Goal: Check status: Check status

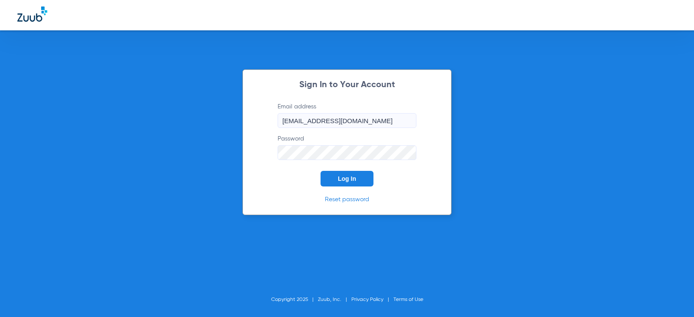
click at [341, 184] on button "Log In" at bounding box center [347, 179] width 53 height 16
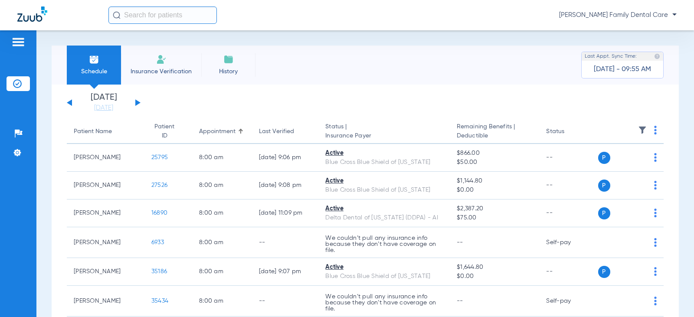
click at [138, 99] on div "[DATE] [DATE] [DATE] [DATE] [DATE] [DATE] [DATE] [DATE] [DATE] [DATE] [DATE] [D…" at bounding box center [104, 102] width 74 height 19
click at [137, 102] on button at bounding box center [137, 102] width 5 height 7
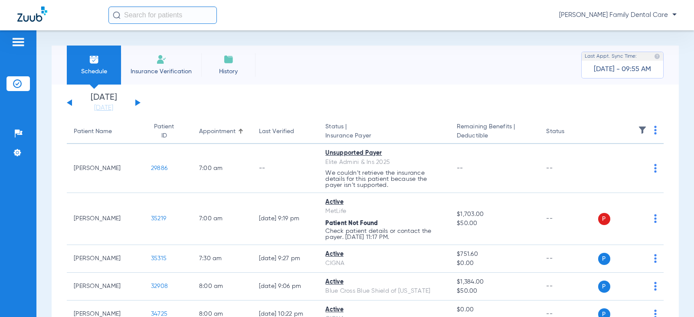
click at [137, 102] on button at bounding box center [137, 102] width 5 height 7
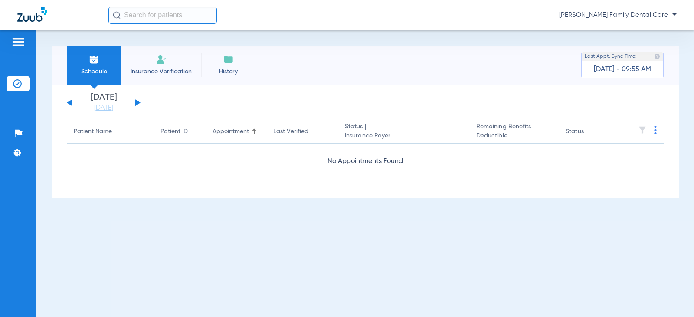
click at [137, 102] on button at bounding box center [137, 102] width 5 height 7
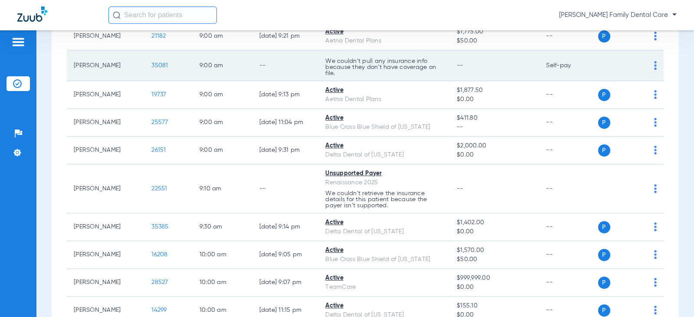
scroll to position [304, 0]
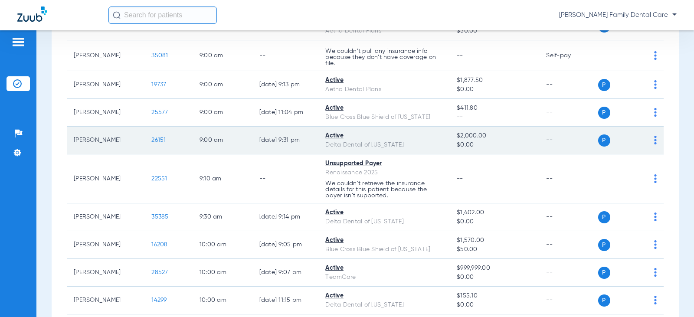
click at [151, 140] on span "26151" at bounding box center [158, 140] width 14 height 6
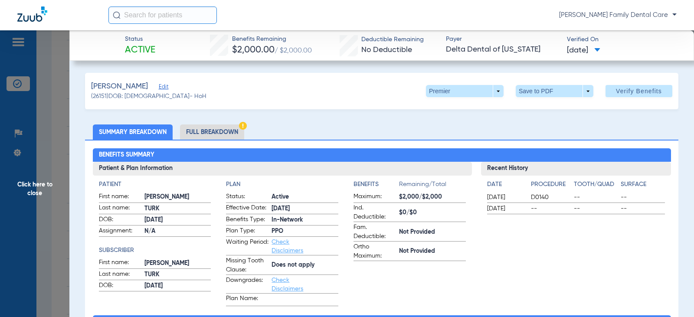
click at [29, 181] on span "Click here to close" at bounding box center [34, 188] width 69 height 317
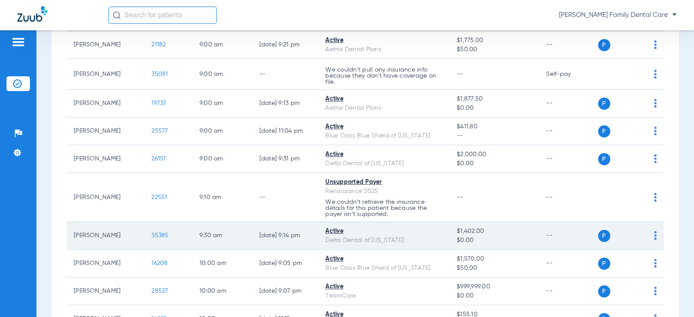
scroll to position [260, 0]
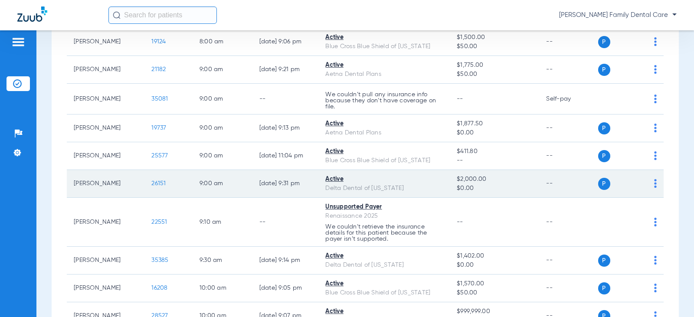
click at [159, 183] on span "26151" at bounding box center [158, 183] width 14 height 6
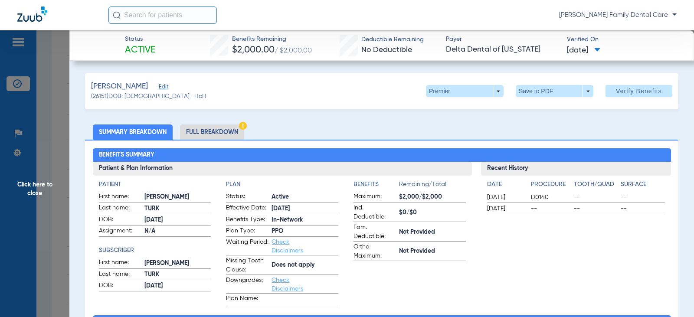
click at [30, 183] on span "Click here to close" at bounding box center [34, 188] width 69 height 317
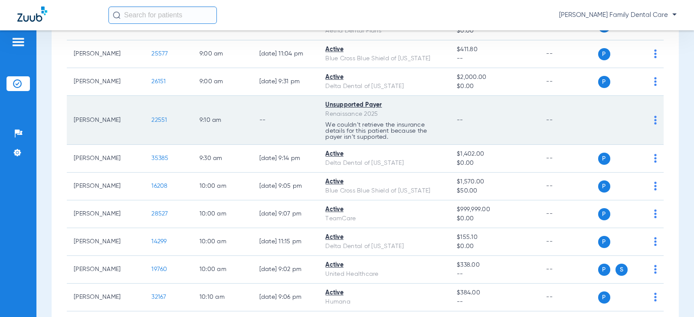
scroll to position [390, 0]
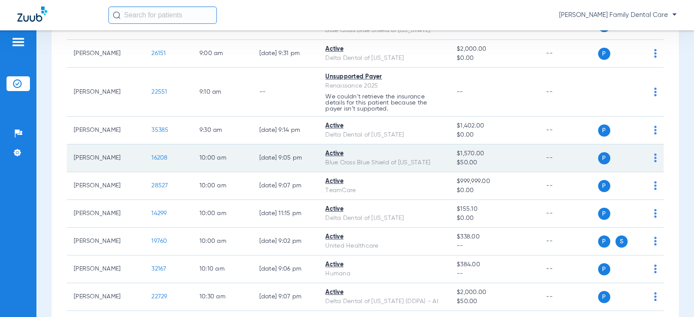
click at [151, 160] on span "16208" at bounding box center [159, 158] width 16 height 6
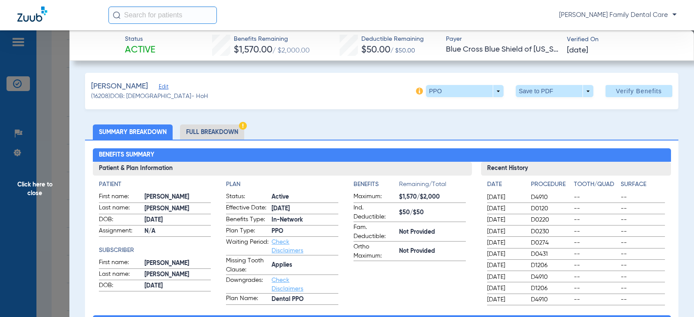
click at [45, 193] on span "Click here to close" at bounding box center [34, 188] width 69 height 317
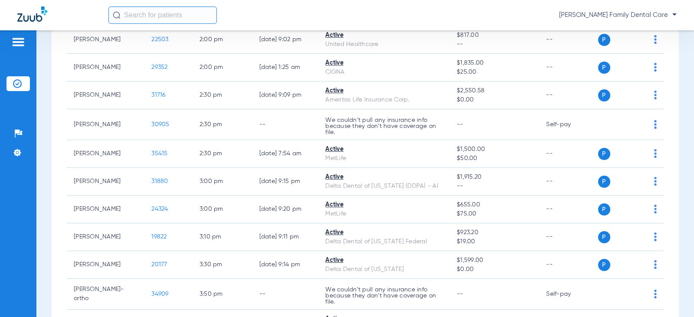
scroll to position [1215, 0]
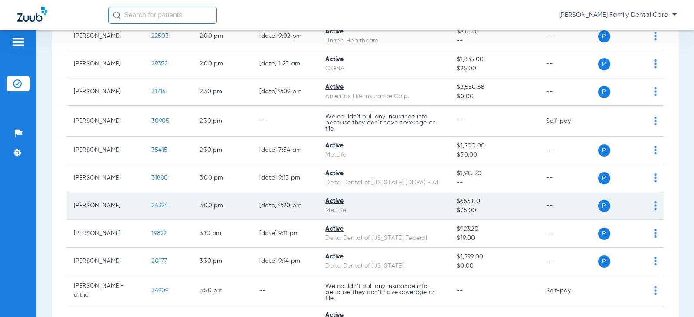
click at [153, 208] on span "24324" at bounding box center [159, 206] width 16 height 6
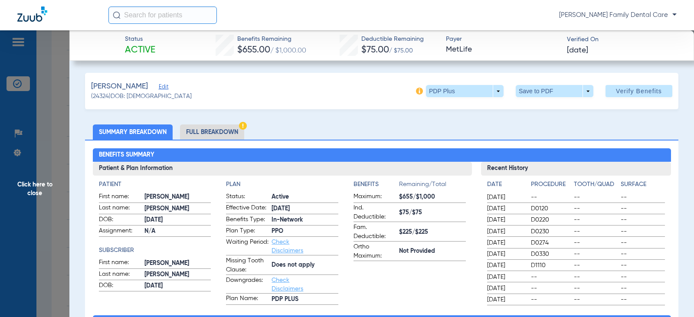
click at [33, 184] on span "Click here to close" at bounding box center [34, 188] width 69 height 317
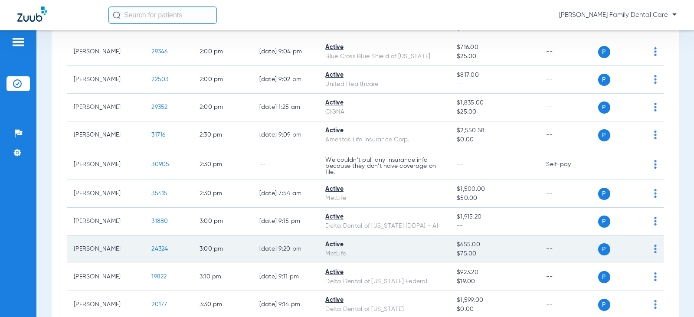
scroll to position [1128, 0]
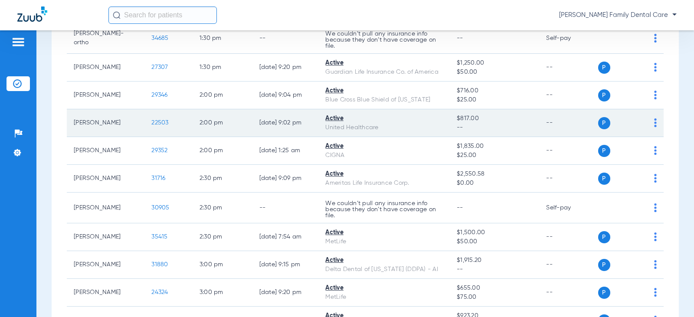
click at [156, 126] on span "22503" at bounding box center [159, 123] width 17 height 6
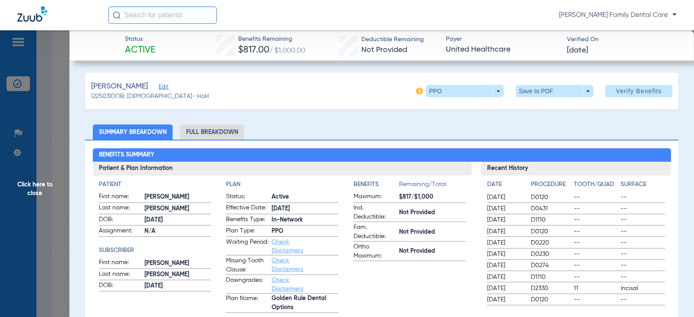
click at [37, 189] on span "Click here to close" at bounding box center [34, 188] width 69 height 317
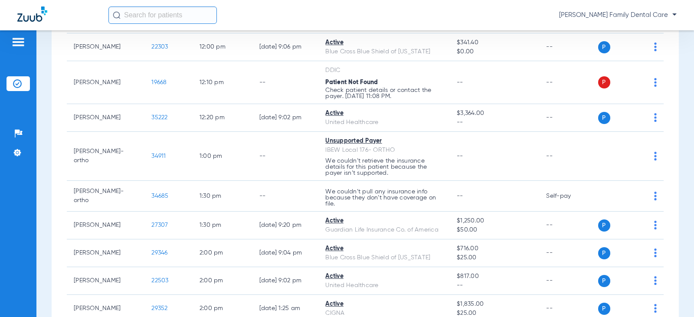
scroll to position [954, 0]
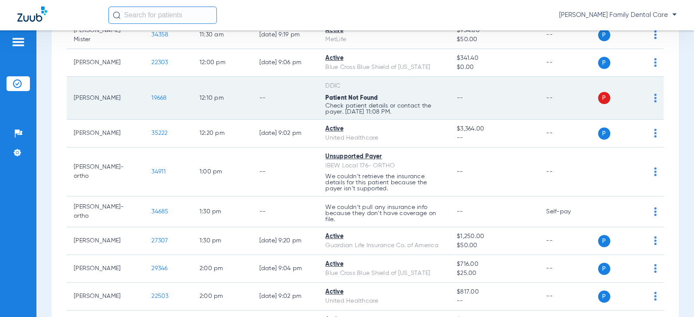
click at [157, 98] on span "19668" at bounding box center [158, 98] width 15 height 6
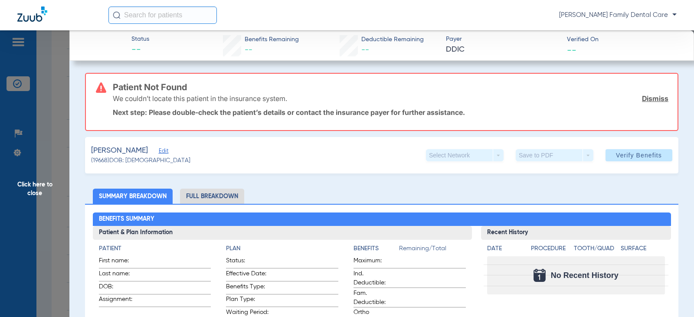
click at [29, 190] on span "Click here to close" at bounding box center [34, 188] width 69 height 317
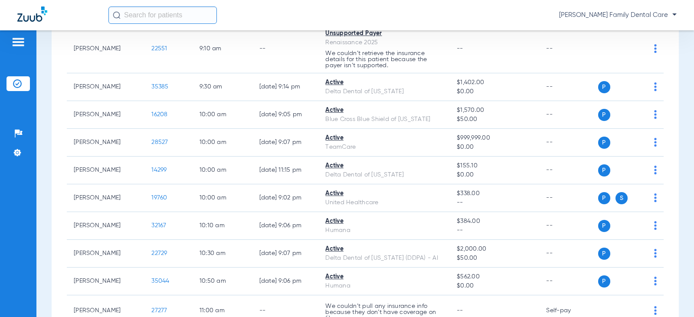
scroll to position [390, 0]
